Goal: Task Accomplishment & Management: Manage account settings

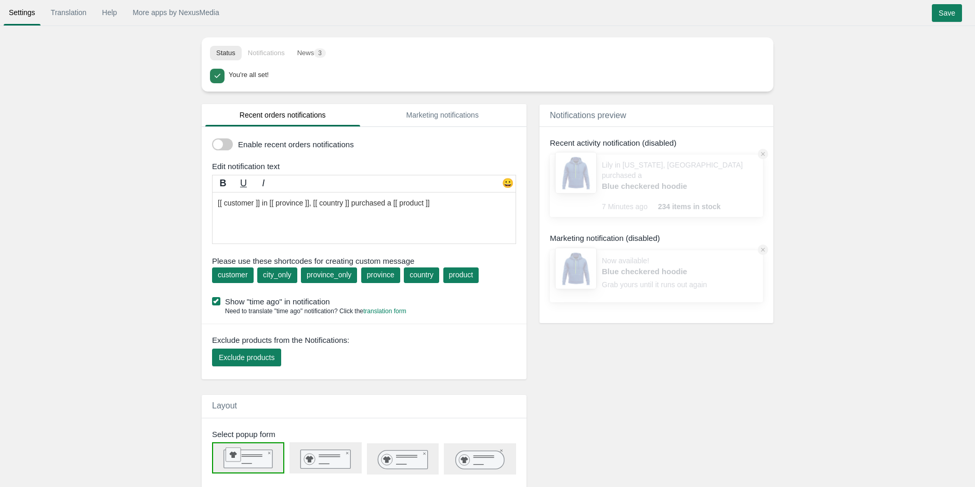
click at [230, 146] on span at bounding box center [222, 144] width 21 height 12
click at [212, 140] on input "checkbox" at bounding box center [212, 140] width 0 height 0
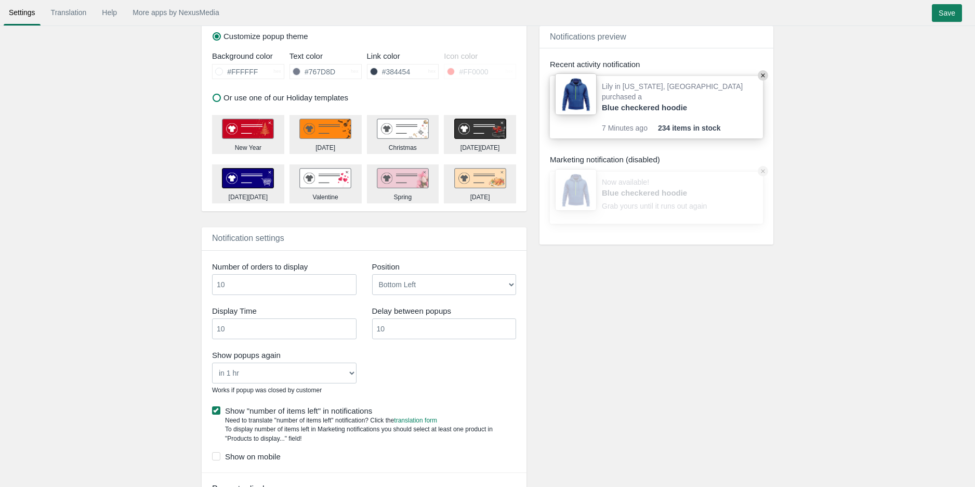
scroll to position [462, 0]
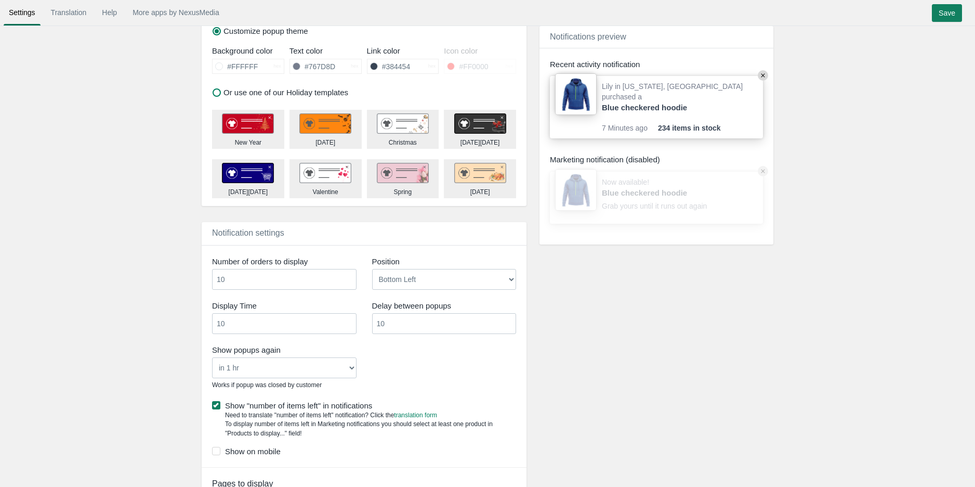
click at [393, 323] on input "10" at bounding box center [444, 323] width 145 height 21
click at [423, 373] on div "Show popups again Never in 1 hr in 4 hrs in 8 hrs in 24 hrs Works if popup was …" at bounding box center [364, 368] width 320 height 53
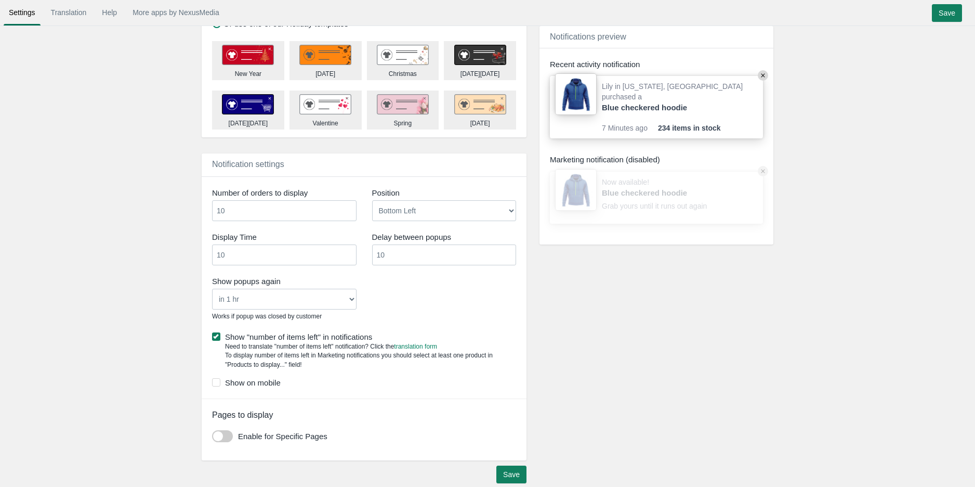
scroll to position [540, 0]
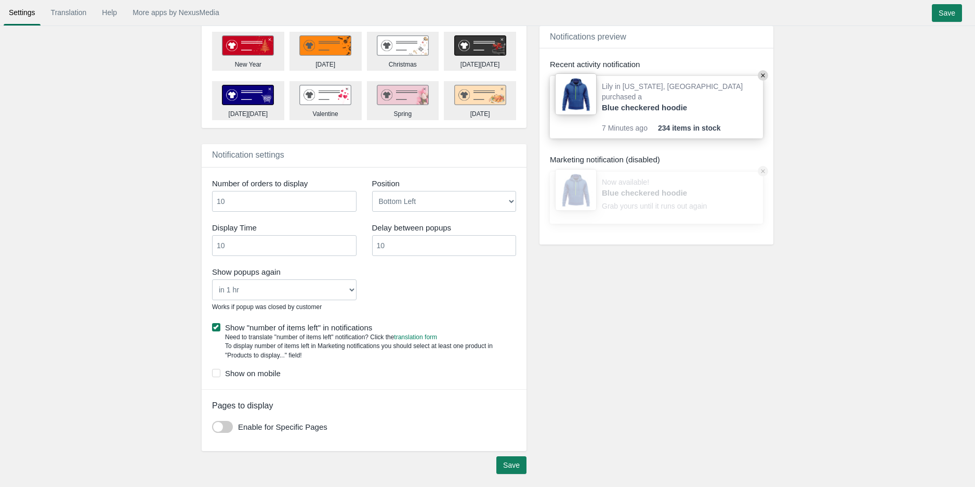
click at [235, 330] on label "Show "number of items left" in notifications" at bounding box center [364, 327] width 304 height 11
click at [372, 324] on input "Show "number of items left" in notifications" at bounding box center [372, 324] width 0 height 0
click at [237, 330] on label "Show "number of items left" in notifications" at bounding box center [364, 327] width 304 height 11
click at [372, 324] on input "Show "number of items left" in notifications" at bounding box center [372, 324] width 0 height 0
click at [214, 428] on span at bounding box center [222, 427] width 21 height 12
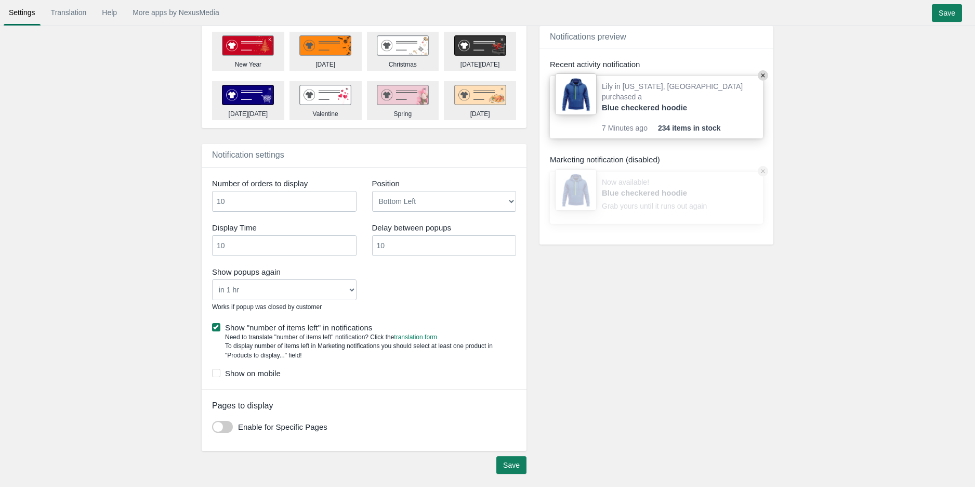
click at [212, 423] on input "checkbox" at bounding box center [212, 423] width 0 height 0
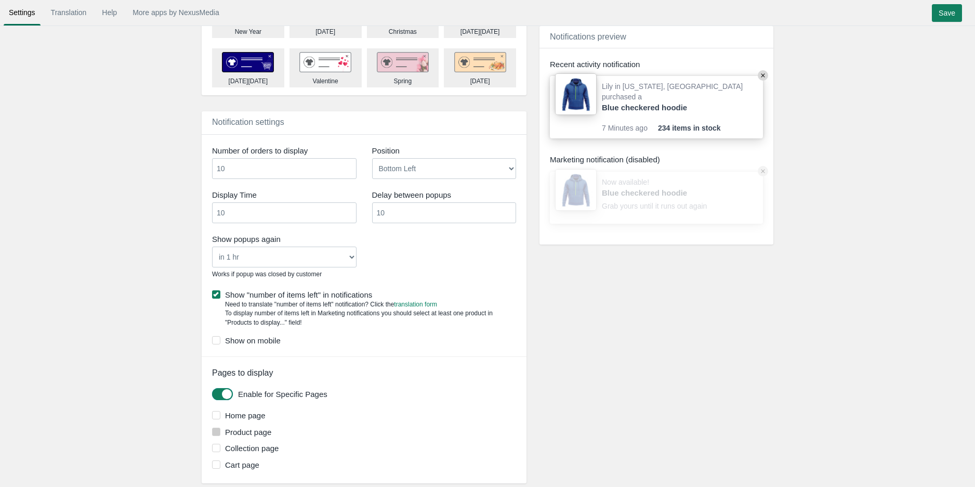
scroll to position [605, 0]
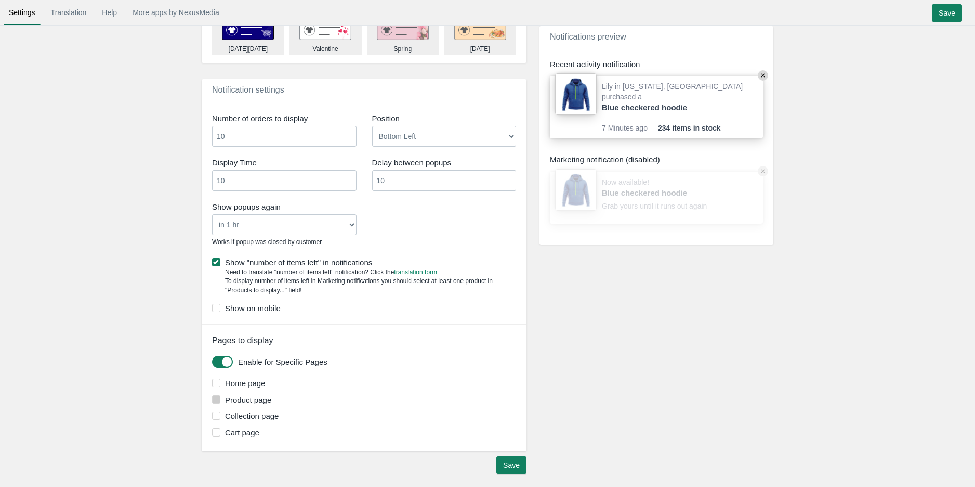
click at [247, 403] on label "Product page" at bounding box center [365, 399] width 307 height 11
click at [271, 396] on input "Product page" at bounding box center [271, 396] width 0 height 0
click at [510, 468] on input "Save" at bounding box center [511, 465] width 30 height 18
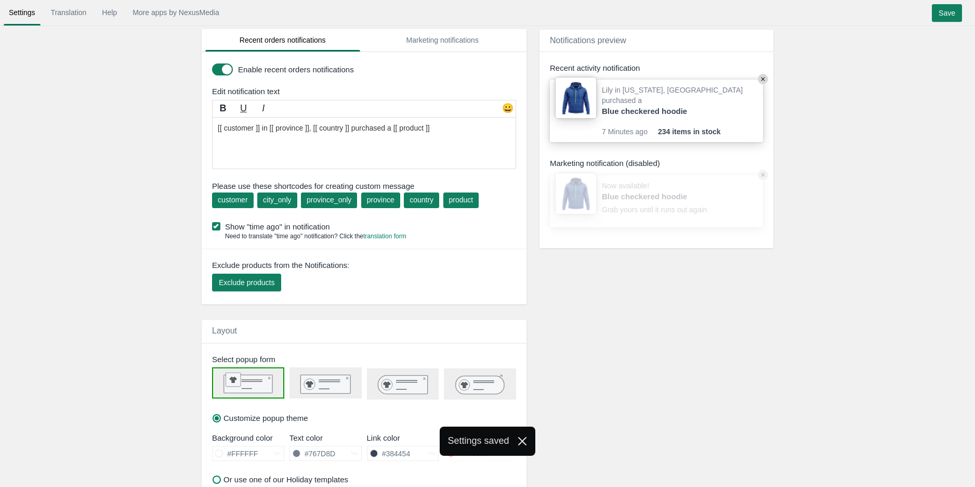
scroll to position [0, 0]
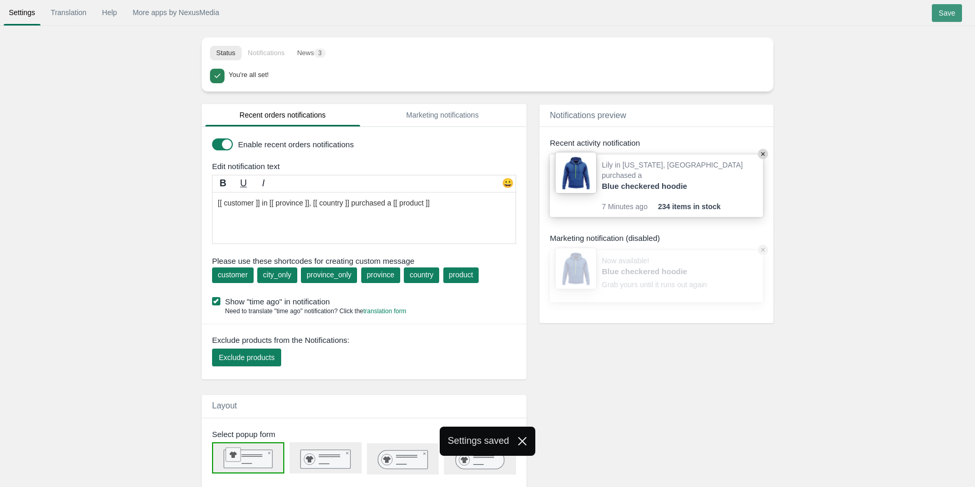
click at [949, 12] on input "Save" at bounding box center [947, 13] width 30 height 18
click at [271, 49] on li "Notifications" at bounding box center [266, 53] width 49 height 15
click at [419, 117] on link "Marketing notifications" at bounding box center [442, 115] width 155 height 22
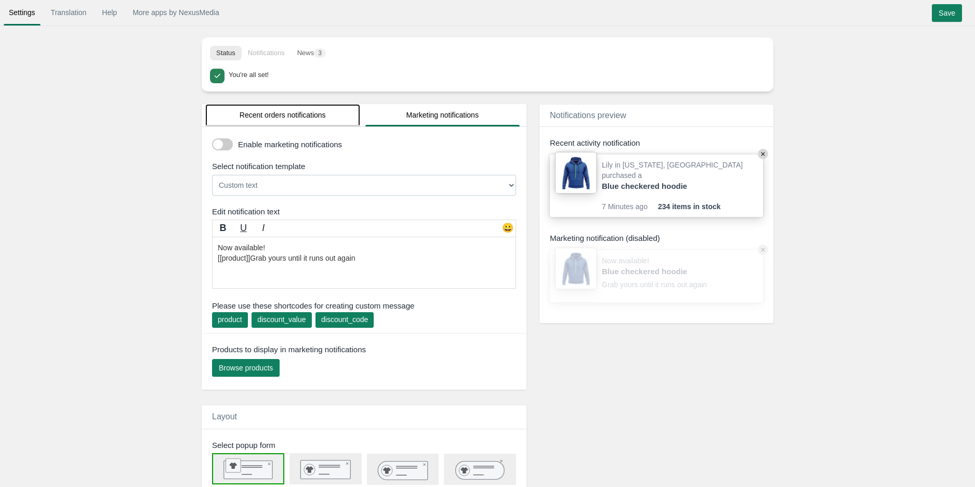
click at [301, 117] on link "Recent orders notifications" at bounding box center [282, 115] width 155 height 22
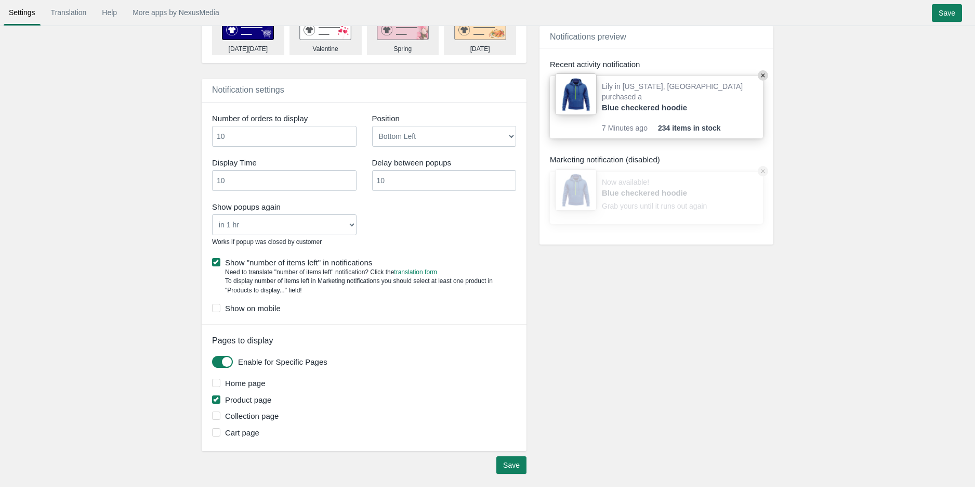
click at [217, 364] on span at bounding box center [222, 362] width 21 height 12
click at [212, 358] on input "checkbox" at bounding box center [212, 358] width 0 height 0
